Goal: Information Seeking & Learning: Learn about a topic

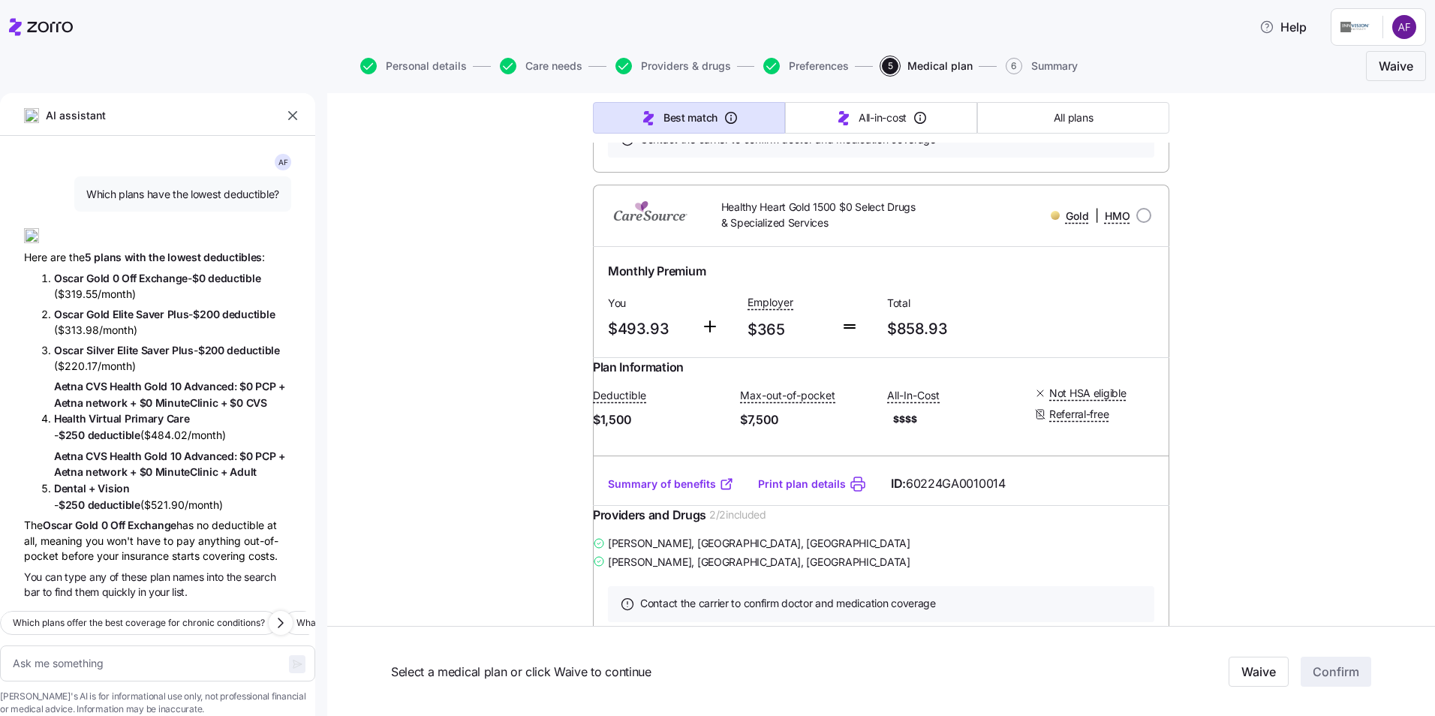
scroll to position [10460, 0]
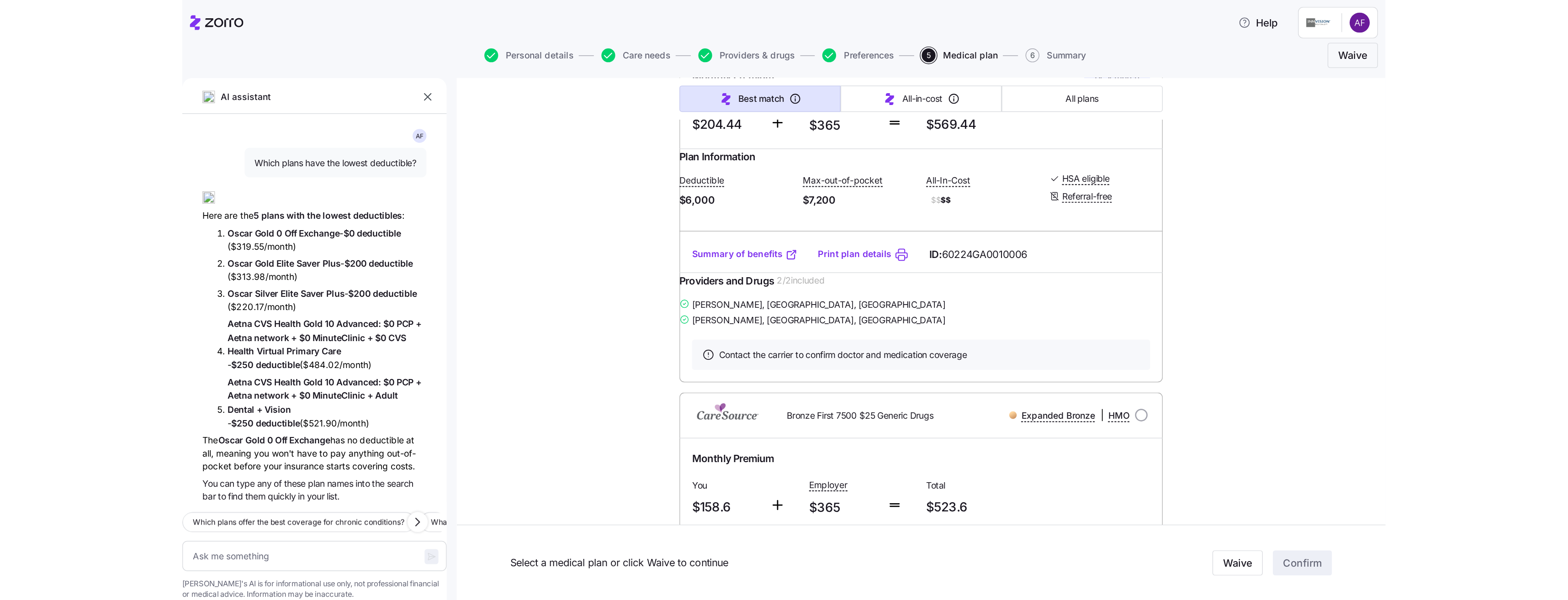
scroll to position [227, 0]
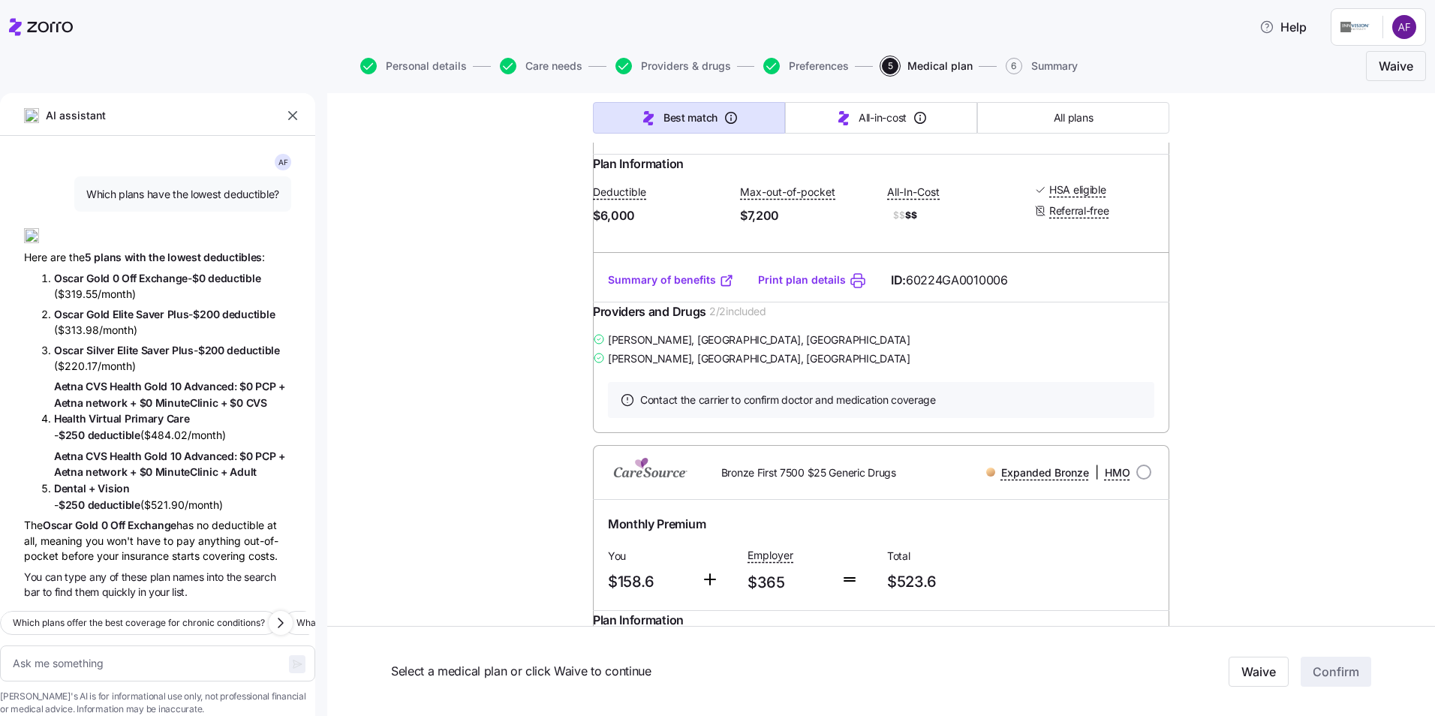
click at [676, 287] on link "Summary of benefits" at bounding box center [671, 279] width 126 height 15
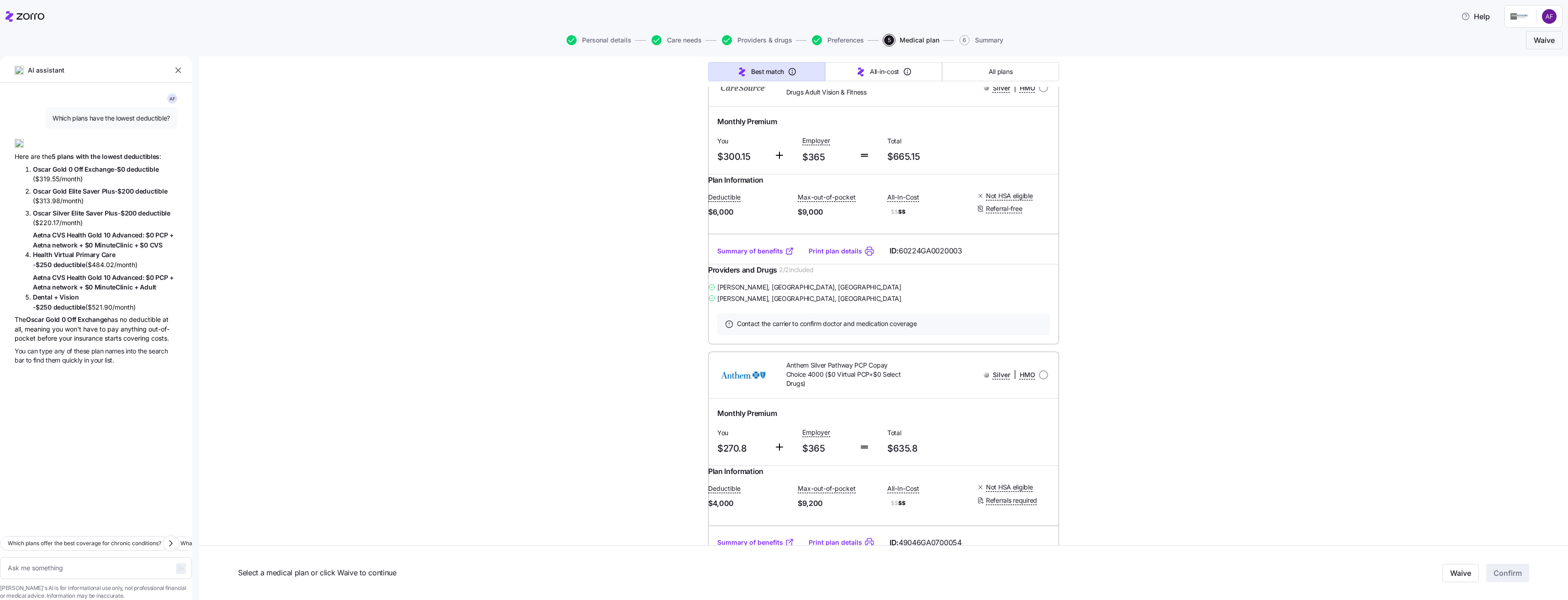
scroll to position [4064, 0]
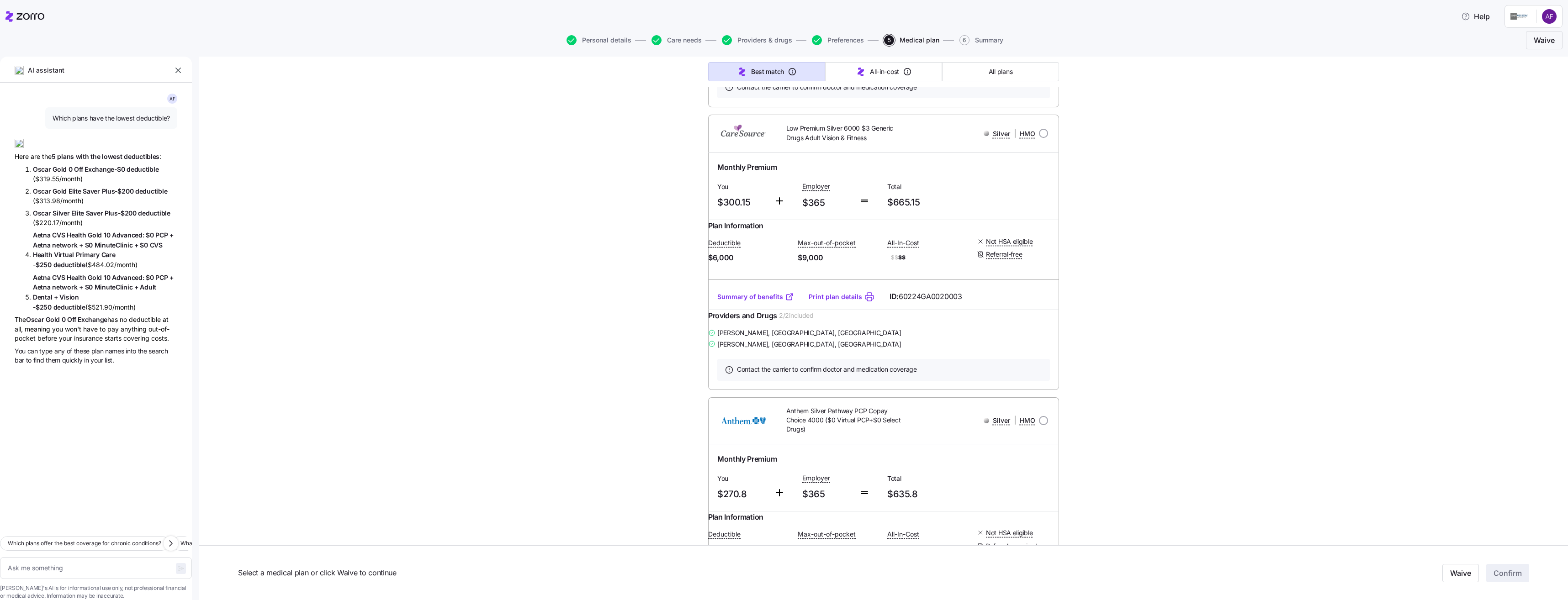
click at [777, 19] on link "Summary of benefits" at bounding box center [755, 14] width 77 height 9
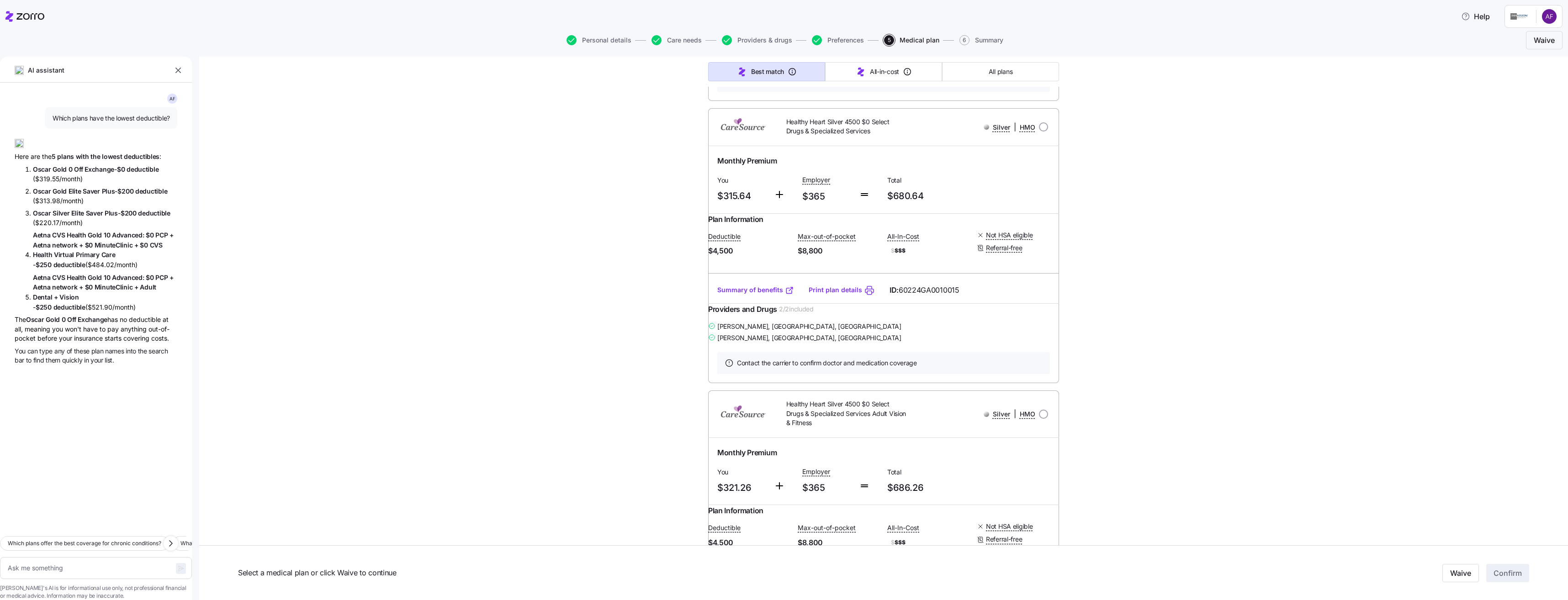
scroll to position [4658, 0]
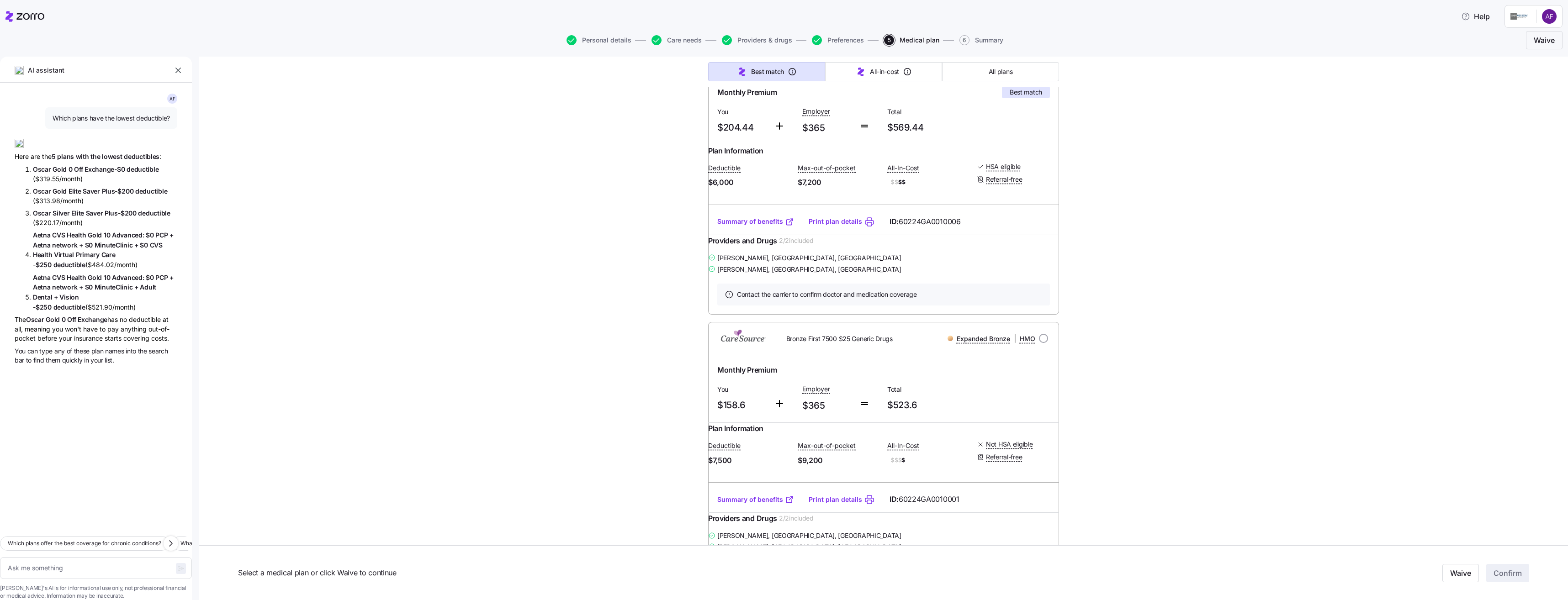
scroll to position [0, 0]
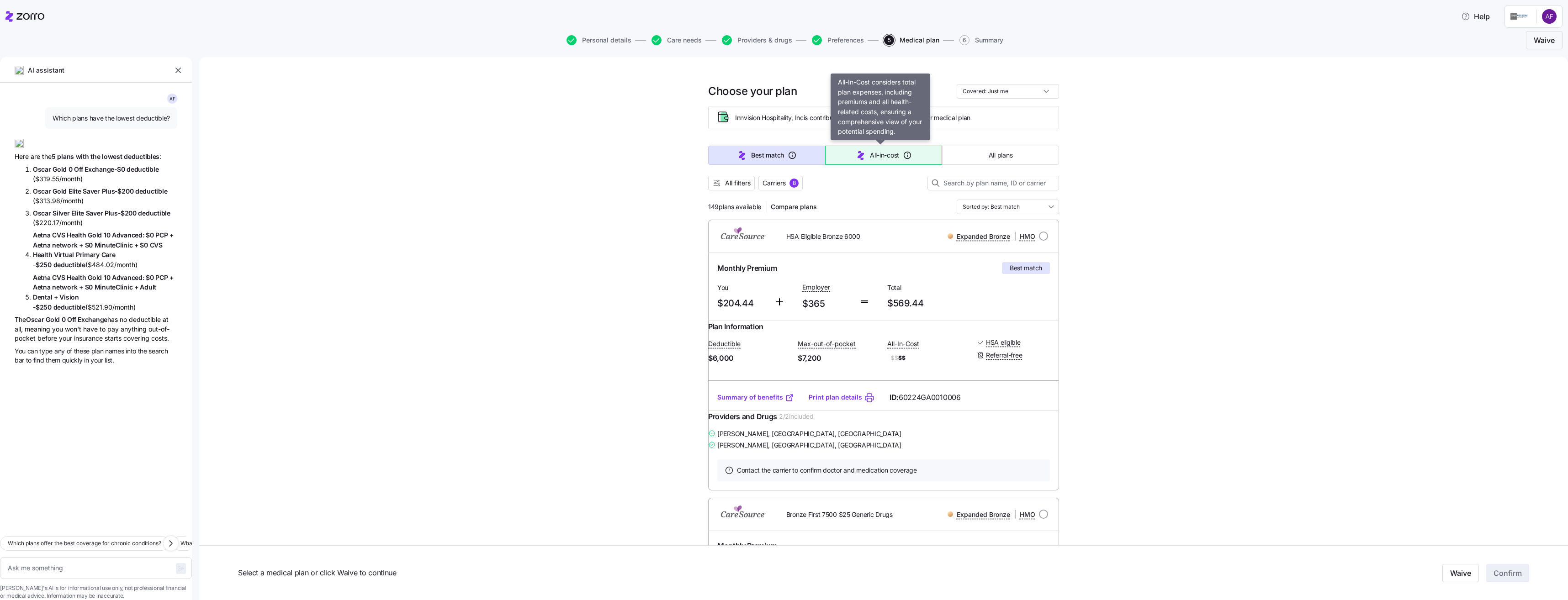
click at [873, 158] on span "All-in-cost" at bounding box center [884, 155] width 29 height 9
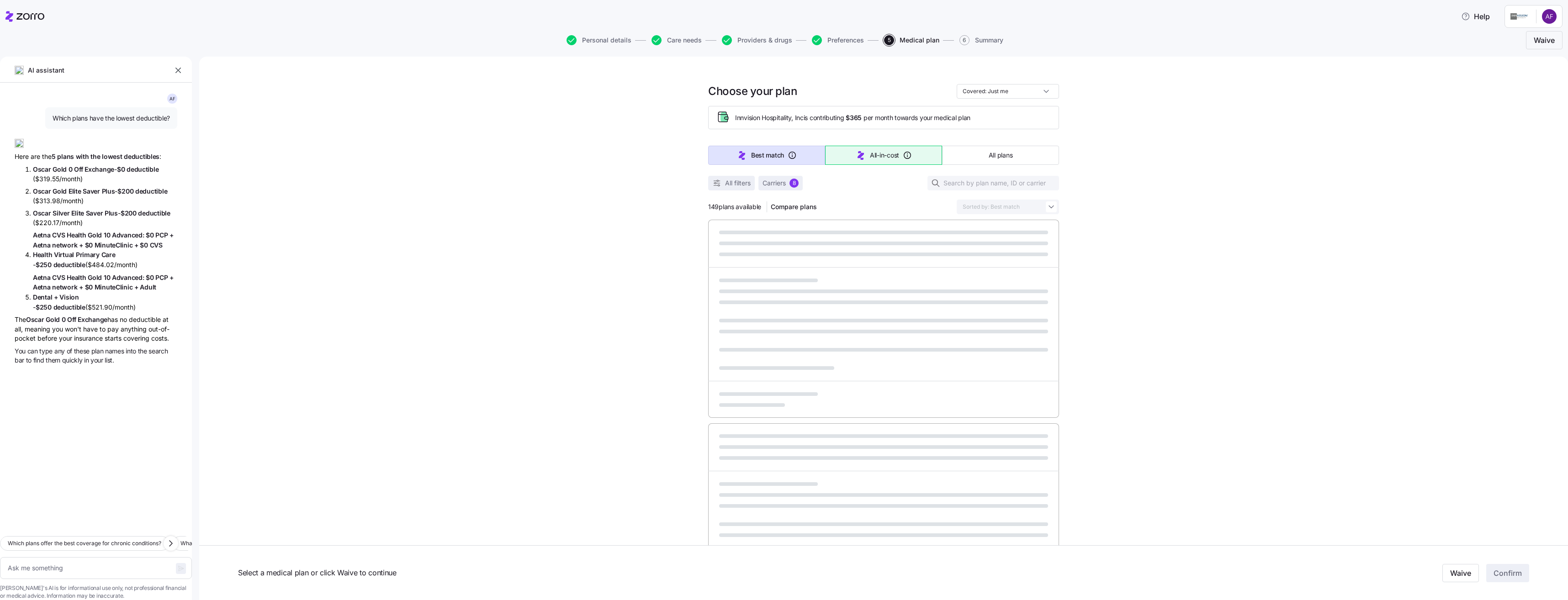
type textarea "x"
type input "Sorted by: All-in-cost"
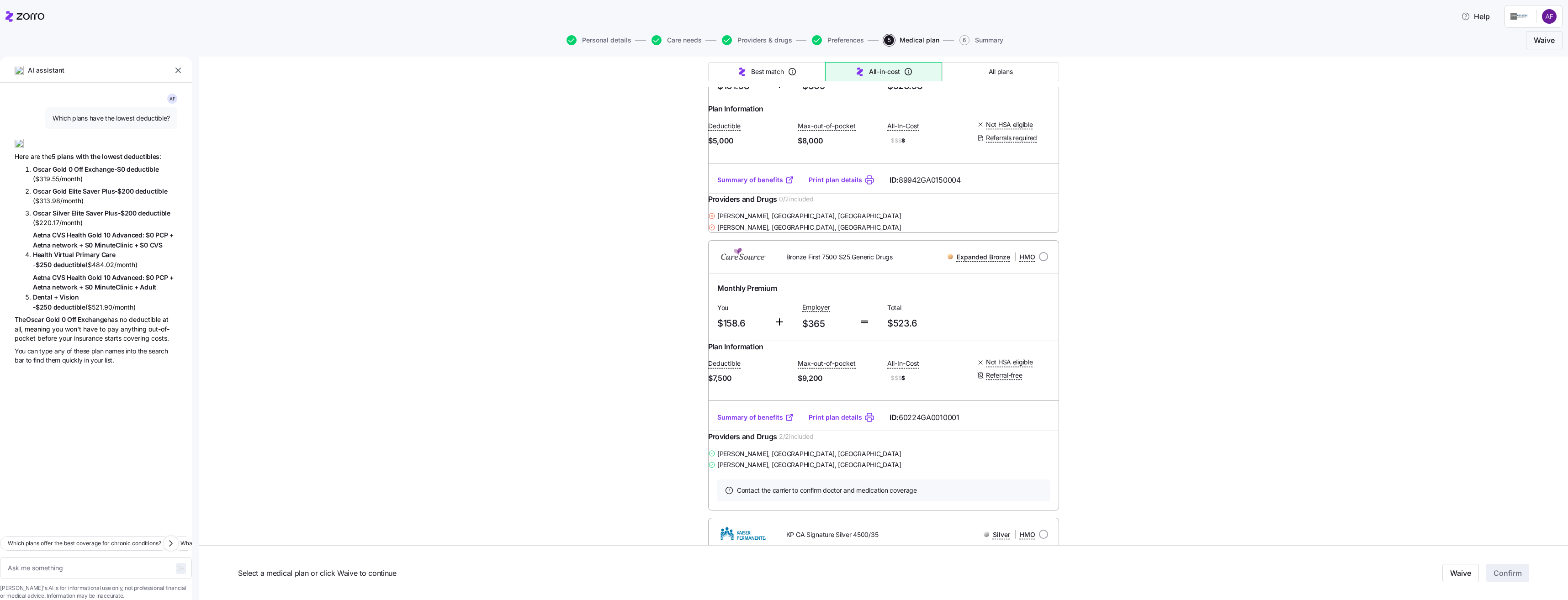
scroll to position [5931, 0]
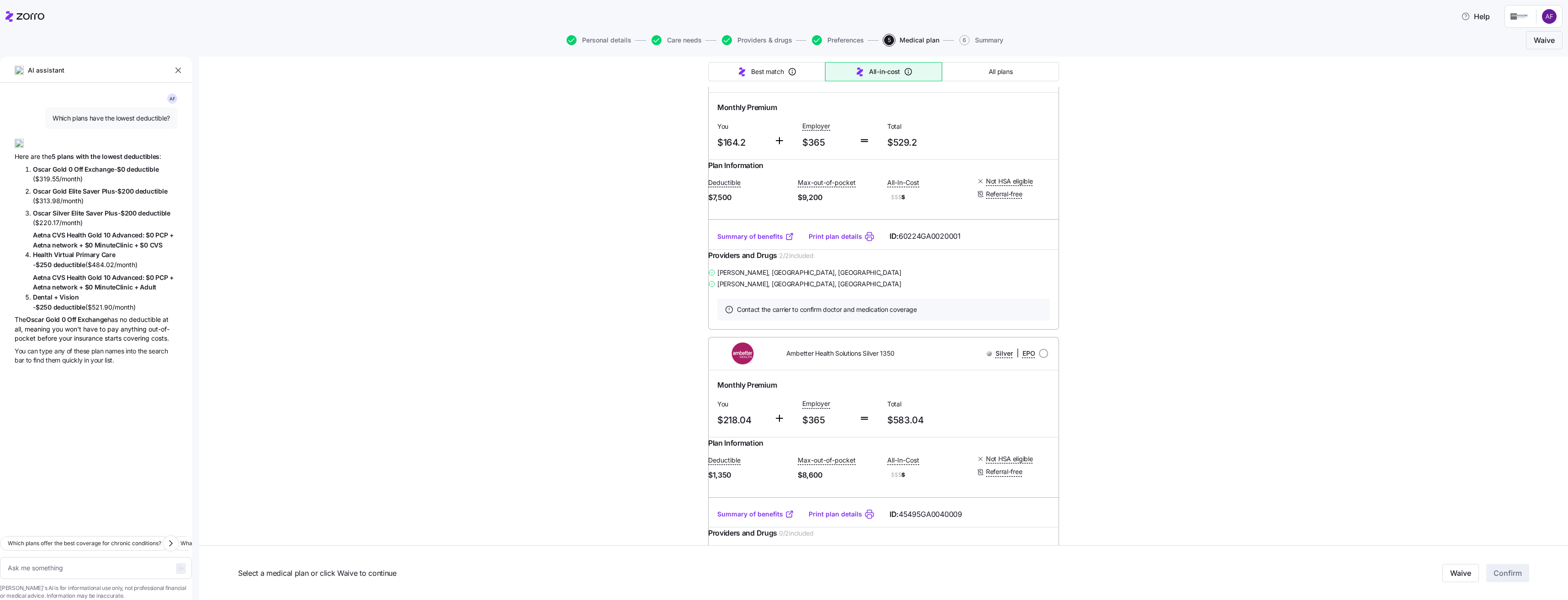
scroll to position [7438, 0]
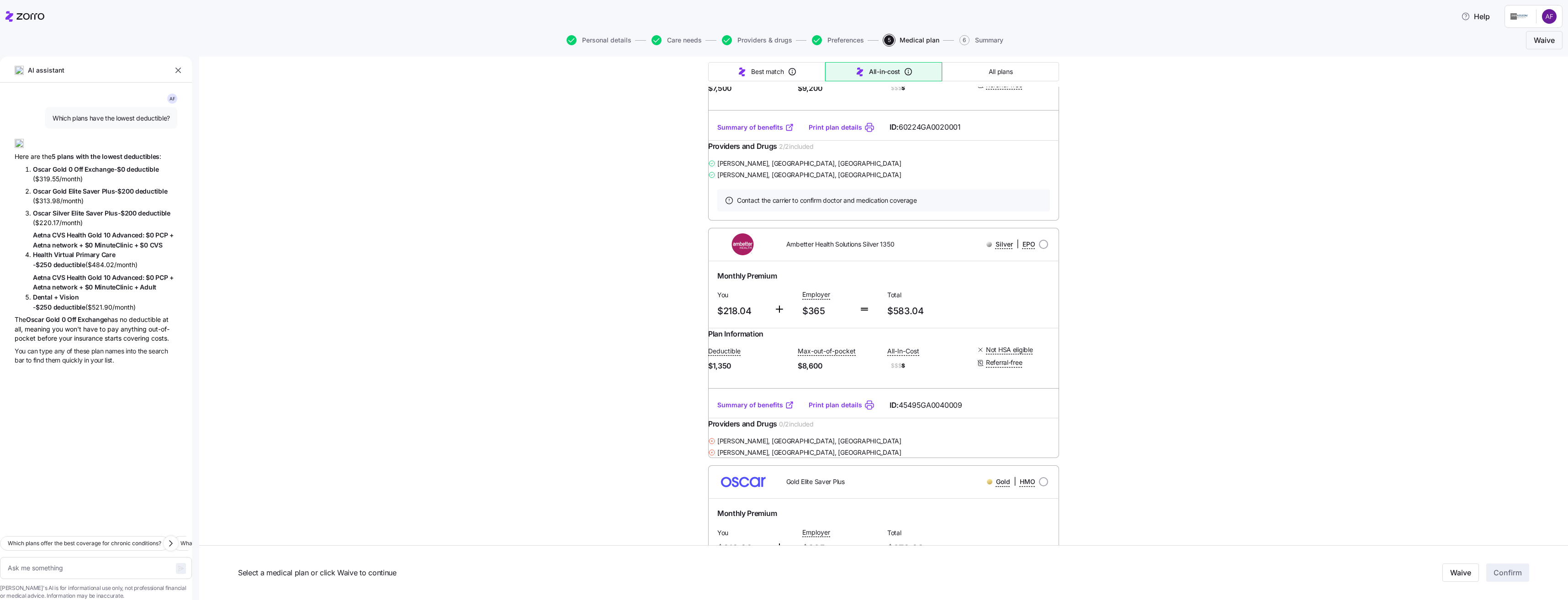
type textarea "x"
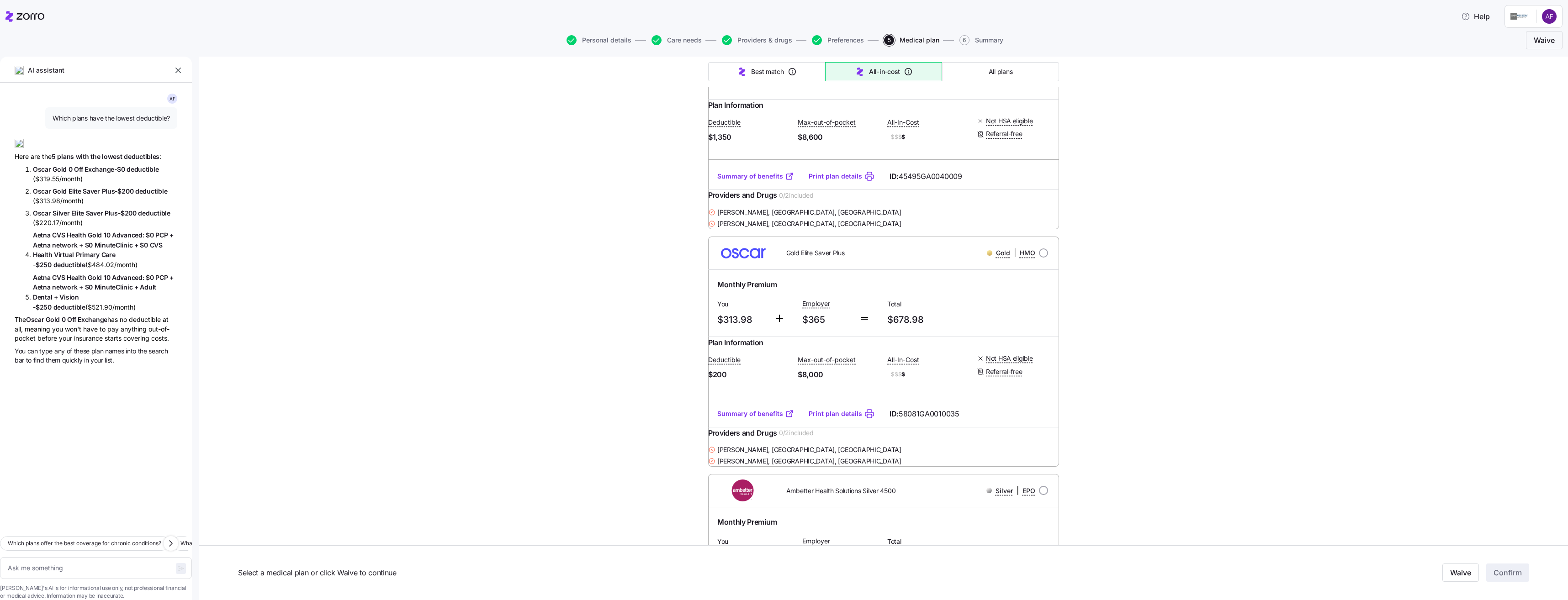
scroll to position [7895, 0]
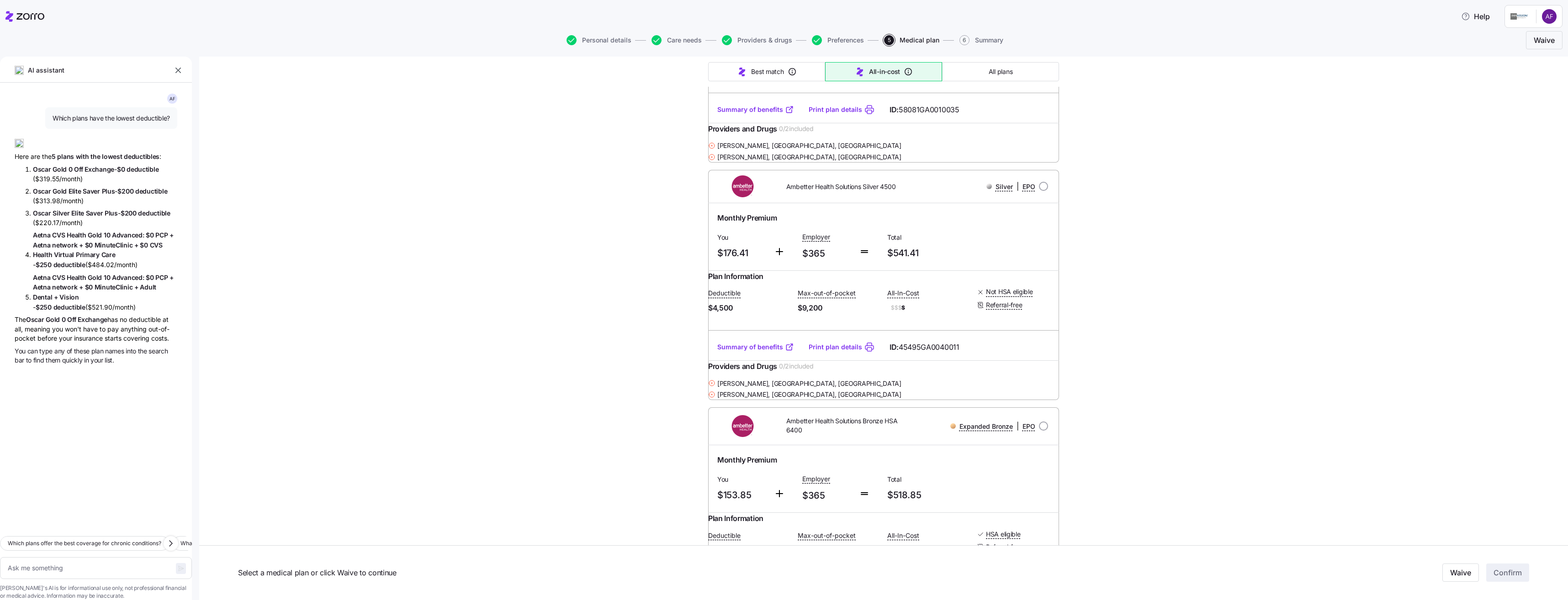
scroll to position [8077, 0]
